Goal: Transaction & Acquisition: Purchase product/service

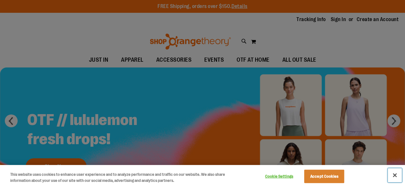
click at [395, 177] on button "Close" at bounding box center [395, 175] width 14 height 14
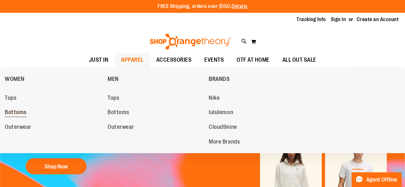
click at [12, 113] on span "Bottoms" at bounding box center [16, 113] width 22 height 8
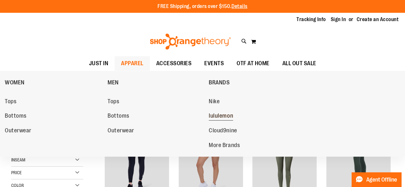
click at [218, 115] on span "lululemon" at bounding box center [221, 117] width 24 height 8
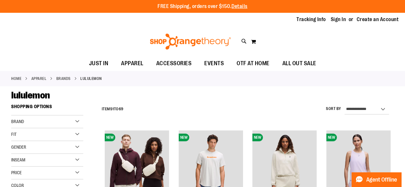
click at [74, 148] on div "Gender" at bounding box center [47, 147] width 72 height 13
click at [18, 164] on link "Women 49 items" at bounding box center [44, 167] width 69 height 7
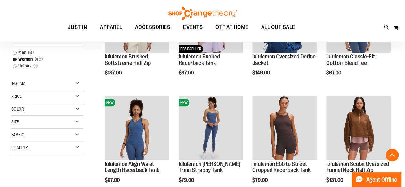
scroll to position [143, 0]
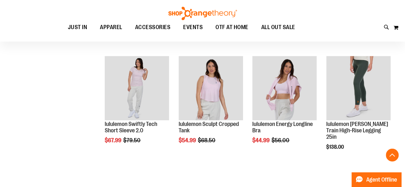
scroll to position [394, 0]
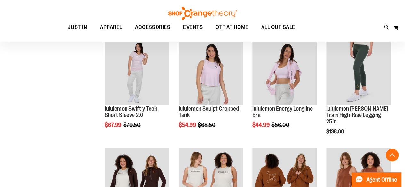
scroll to position [408, 0]
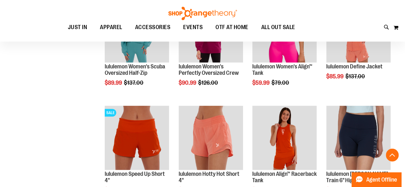
scroll to position [896, 0]
